Goal: Task Accomplishment & Management: Manage account settings

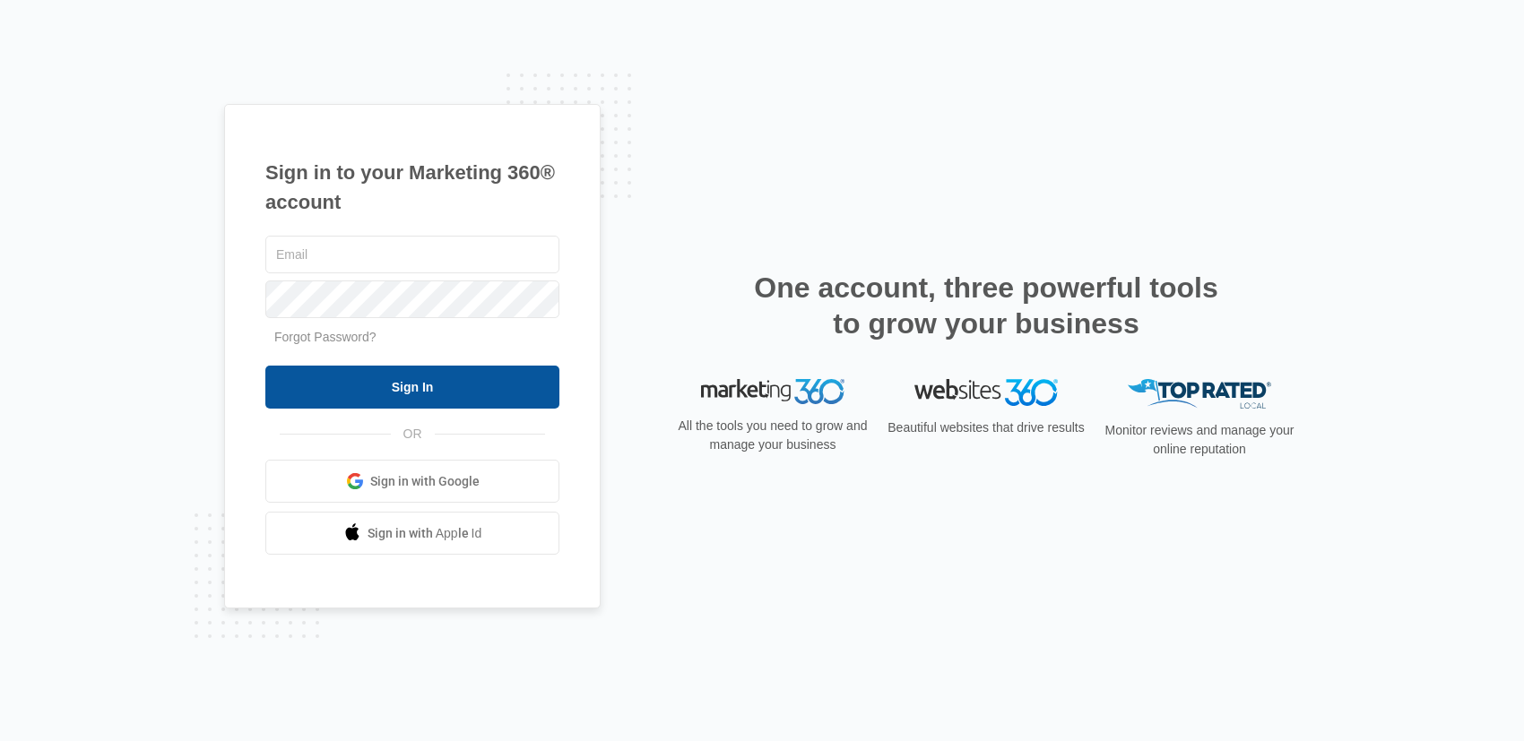
type input "[EMAIL_ADDRESS][DOMAIN_NAME]"
click at [496, 384] on input "Sign In" at bounding box center [412, 387] width 294 height 43
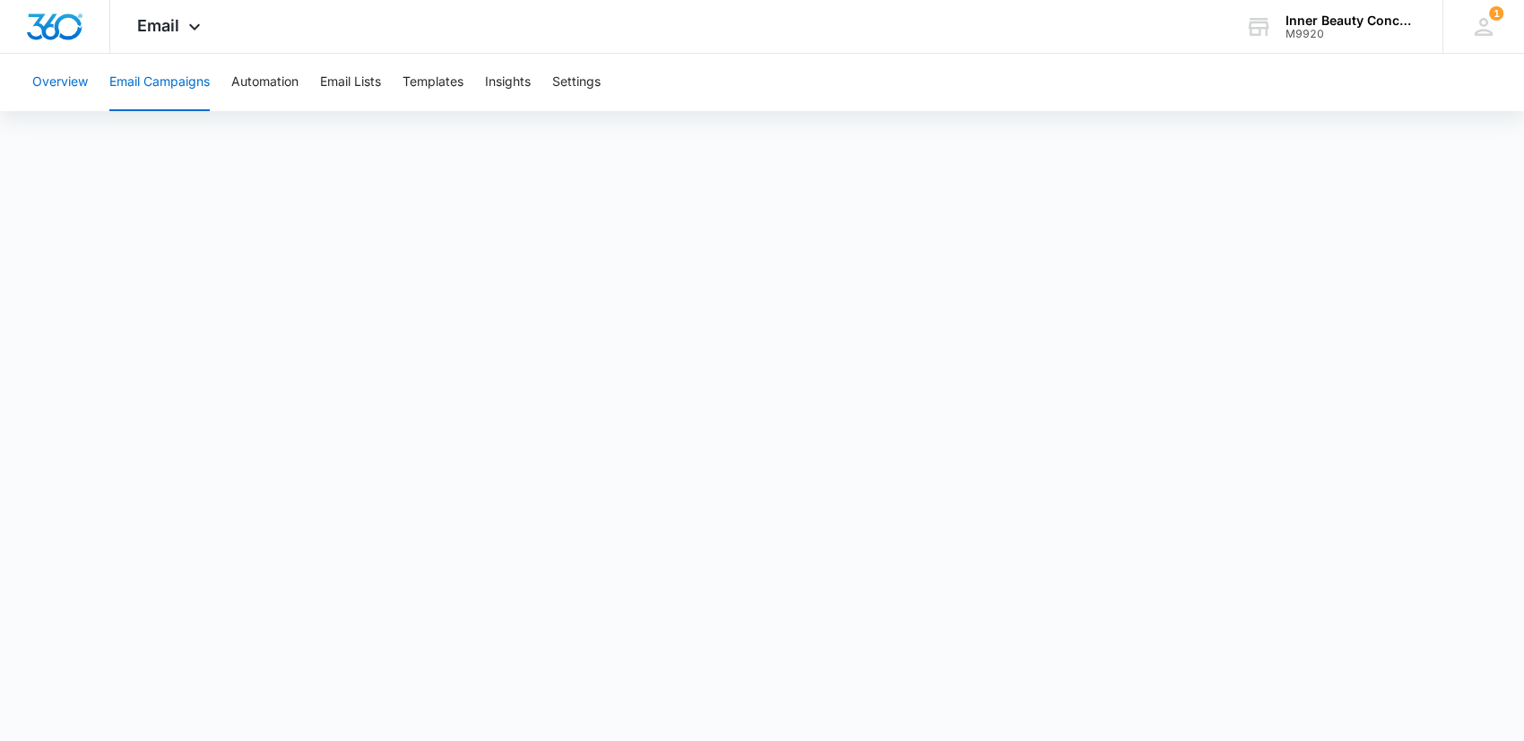
click at [55, 79] on button "Overview" at bounding box center [60, 82] width 56 height 57
